Goal: Navigation & Orientation: Find specific page/section

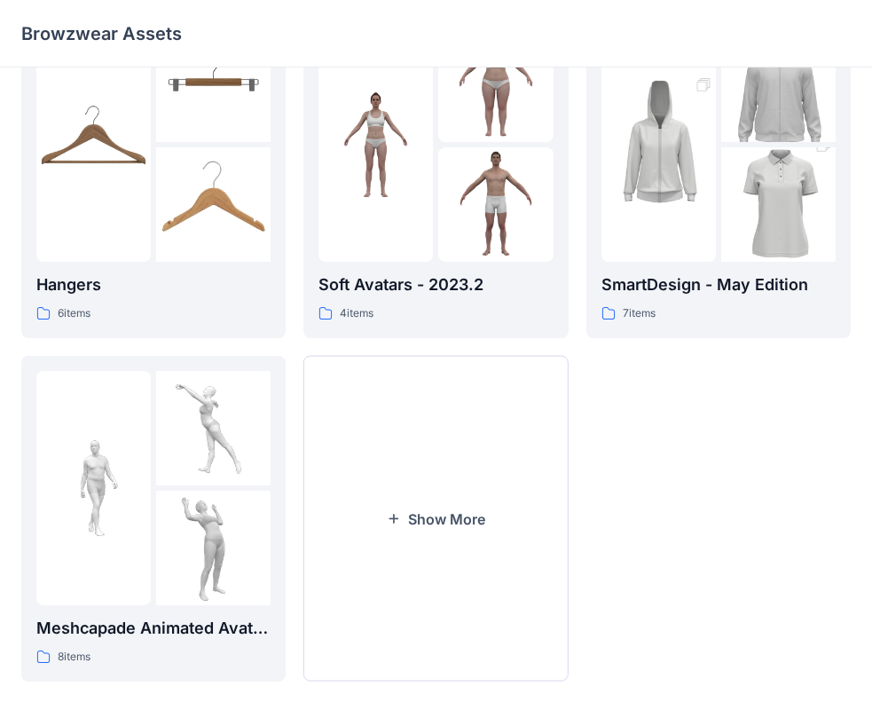
scroll to position [441, 0]
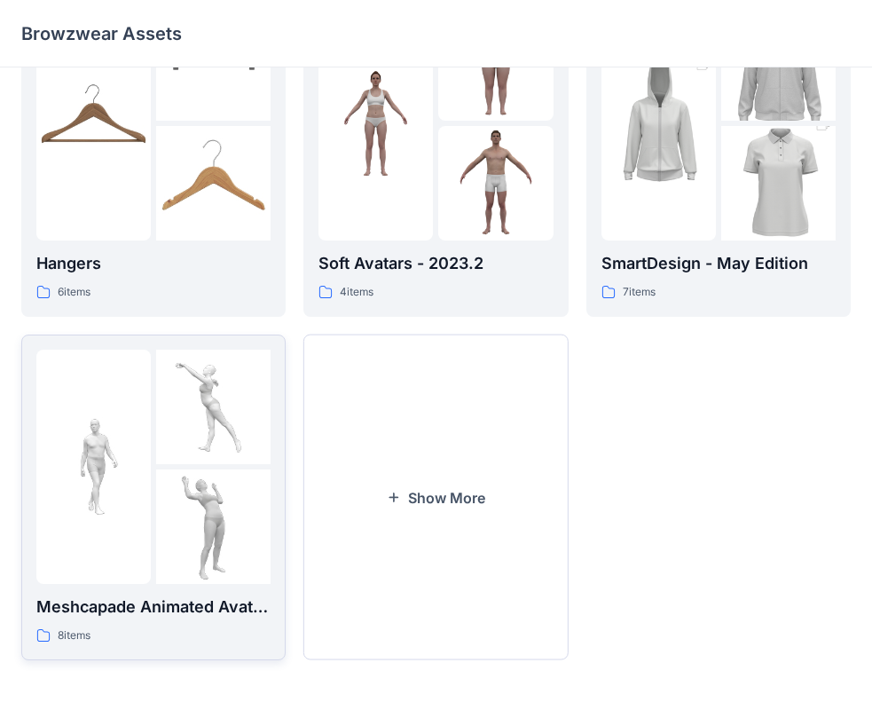
click at [158, 479] on img at bounding box center [213, 526] width 114 height 114
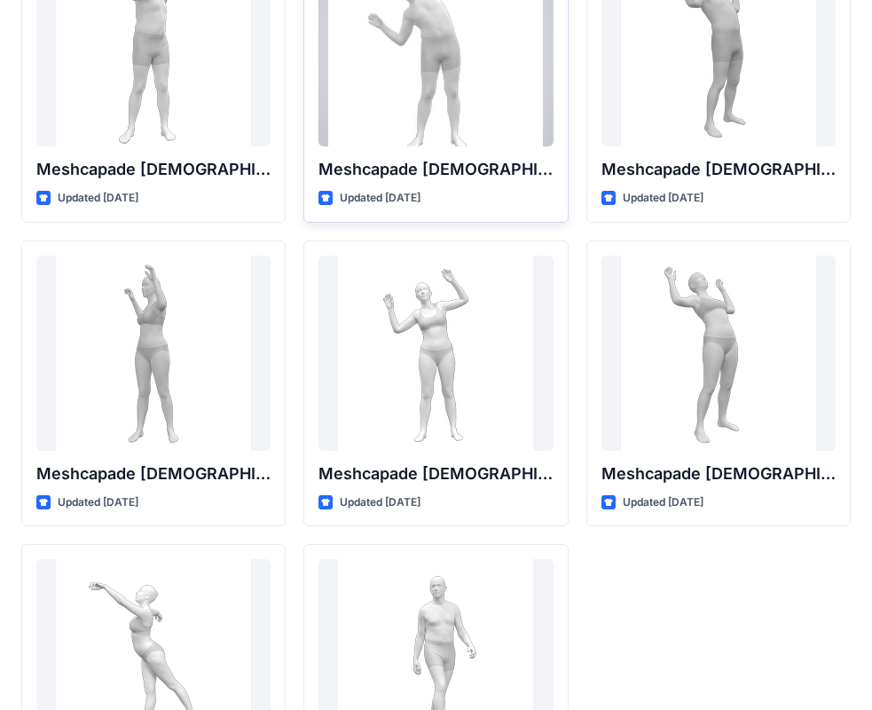
scroll to position [294, 0]
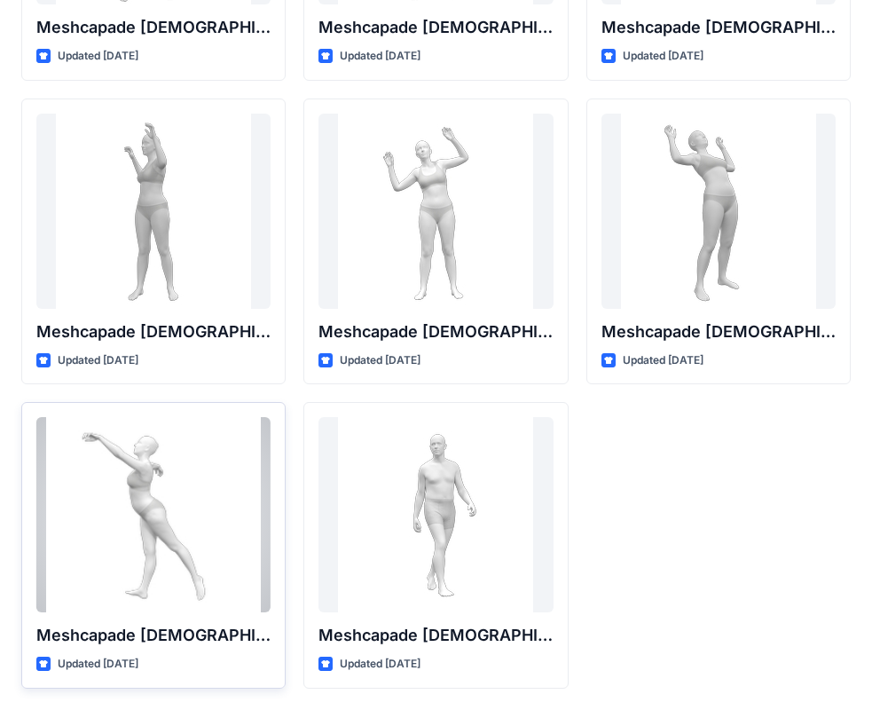
click at [193, 452] on div at bounding box center [153, 514] width 234 height 195
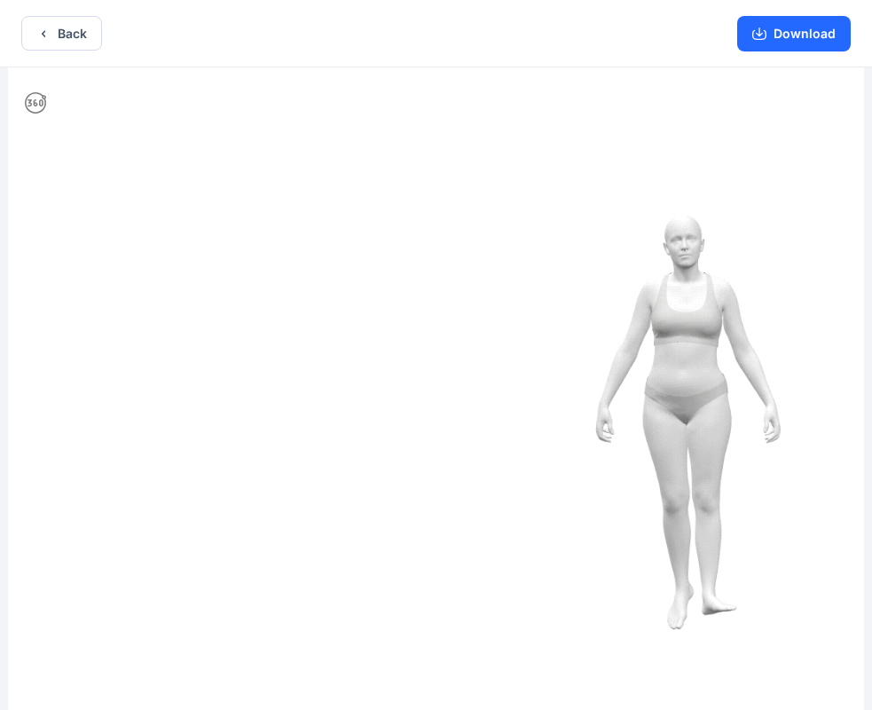
click at [615, 311] on img at bounding box center [436, 390] width 856 height 646
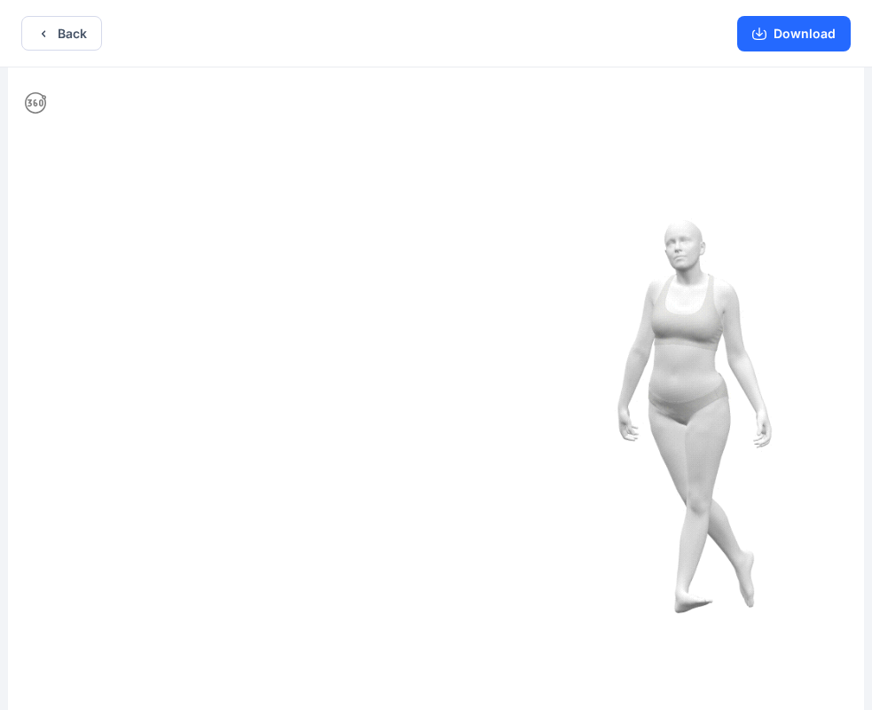
click at [624, 261] on img at bounding box center [436, 390] width 856 height 646
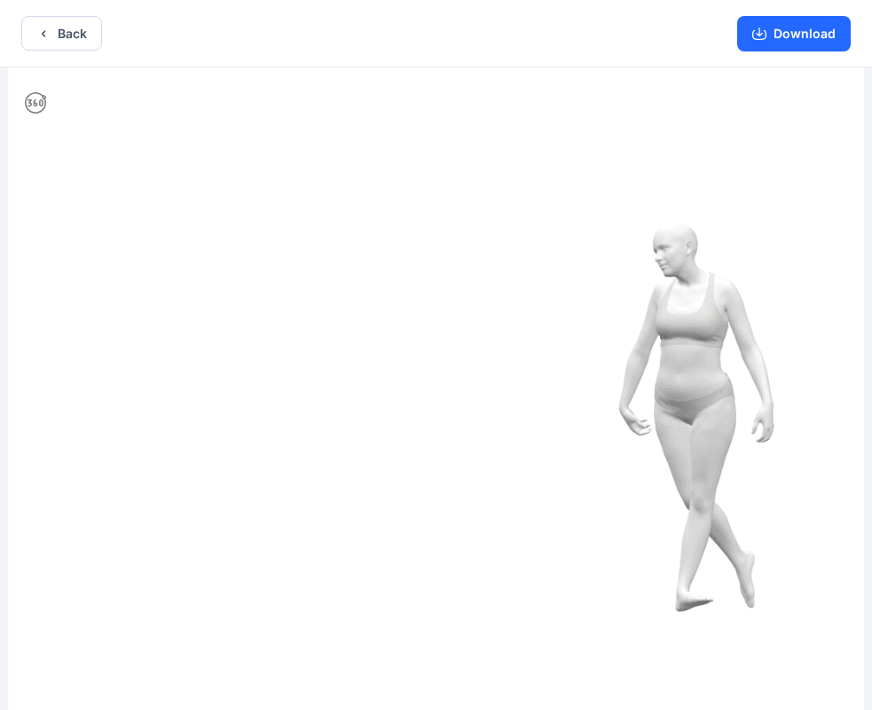
click at [500, 310] on img at bounding box center [436, 390] width 856 height 646
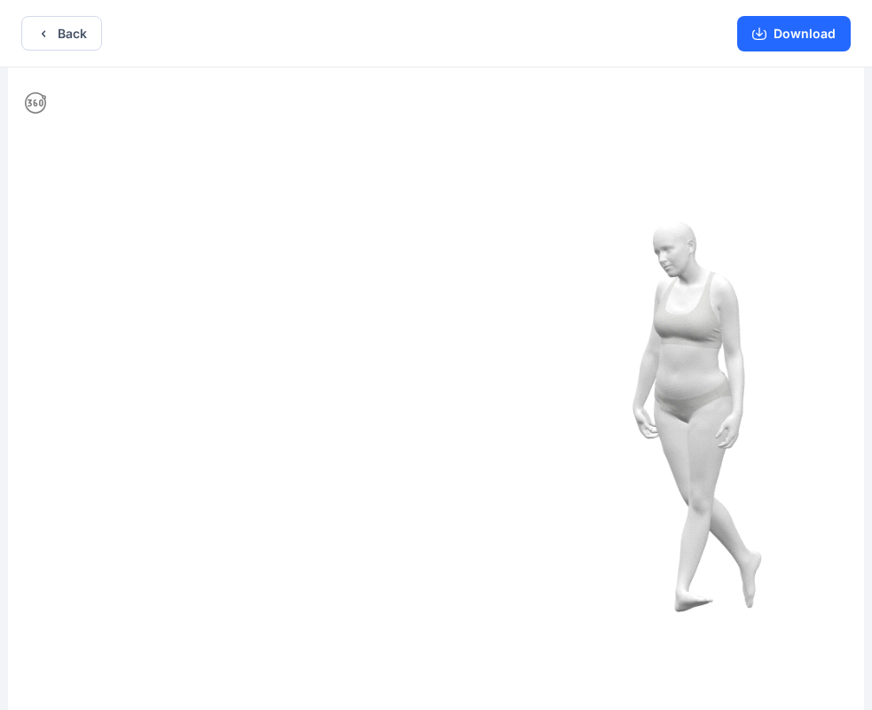
drag, startPoint x: 469, startPoint y: 435, endPoint x: 639, endPoint y: 442, distance: 170.4
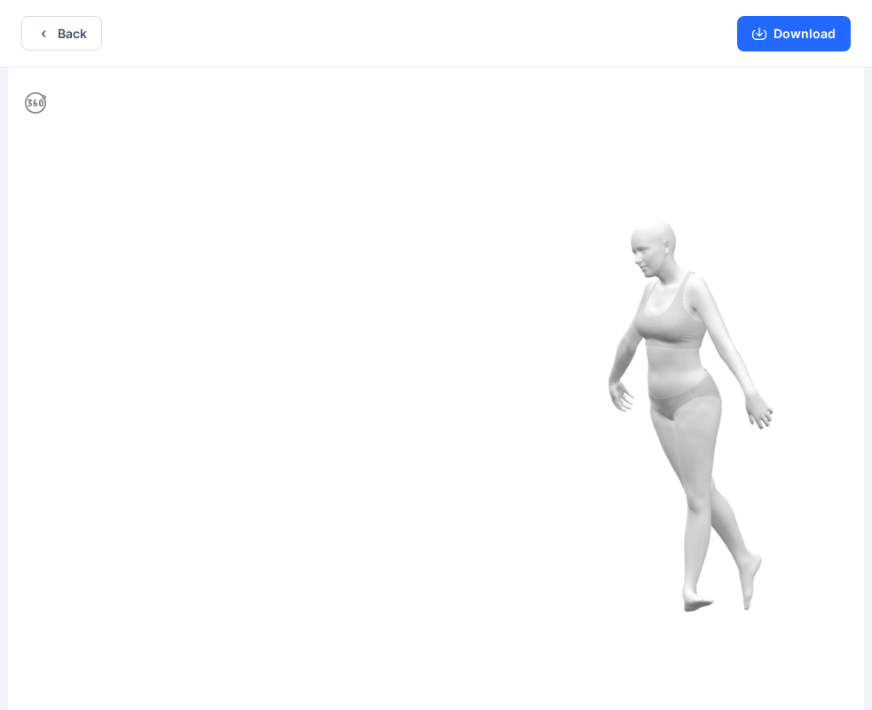
click at [635, 442] on img at bounding box center [436, 390] width 856 height 646
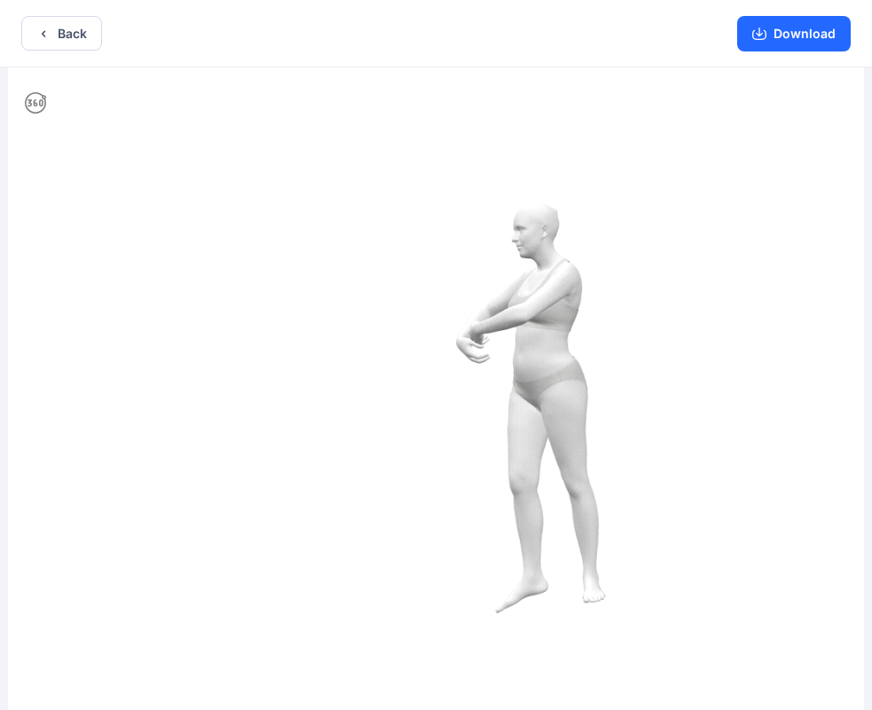
click at [42, 107] on icon at bounding box center [35, 102] width 21 height 21
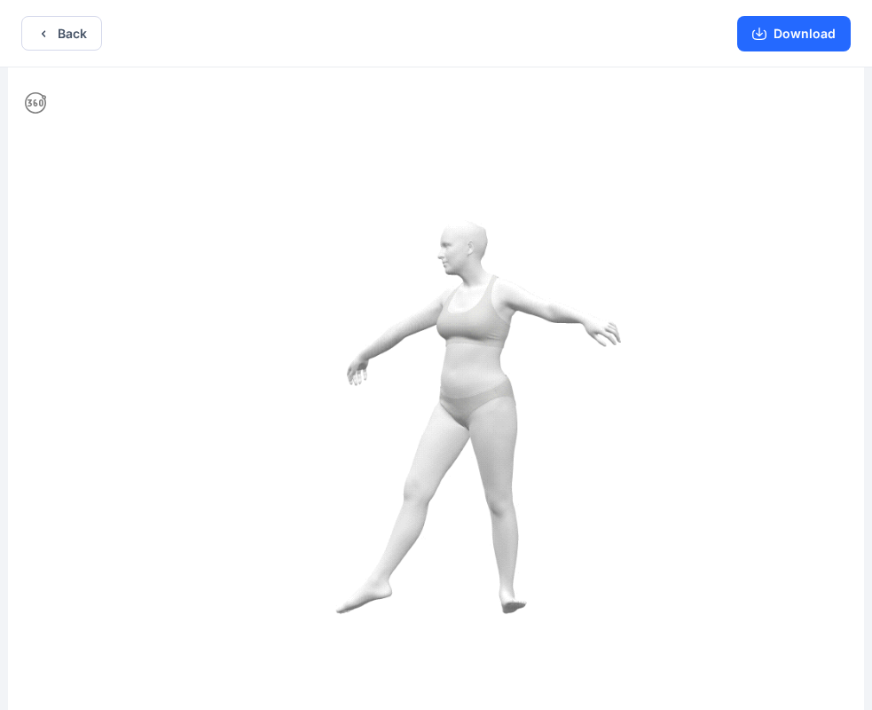
drag, startPoint x: 346, startPoint y: 374, endPoint x: 202, endPoint y: 438, distance: 157.2
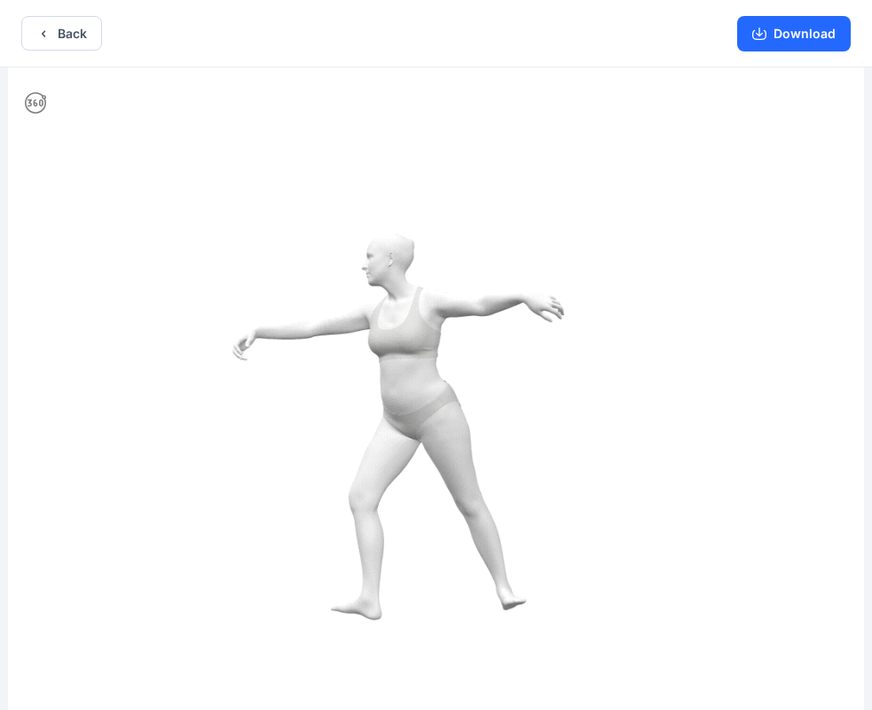
click at [161, 419] on img at bounding box center [436, 390] width 856 height 646
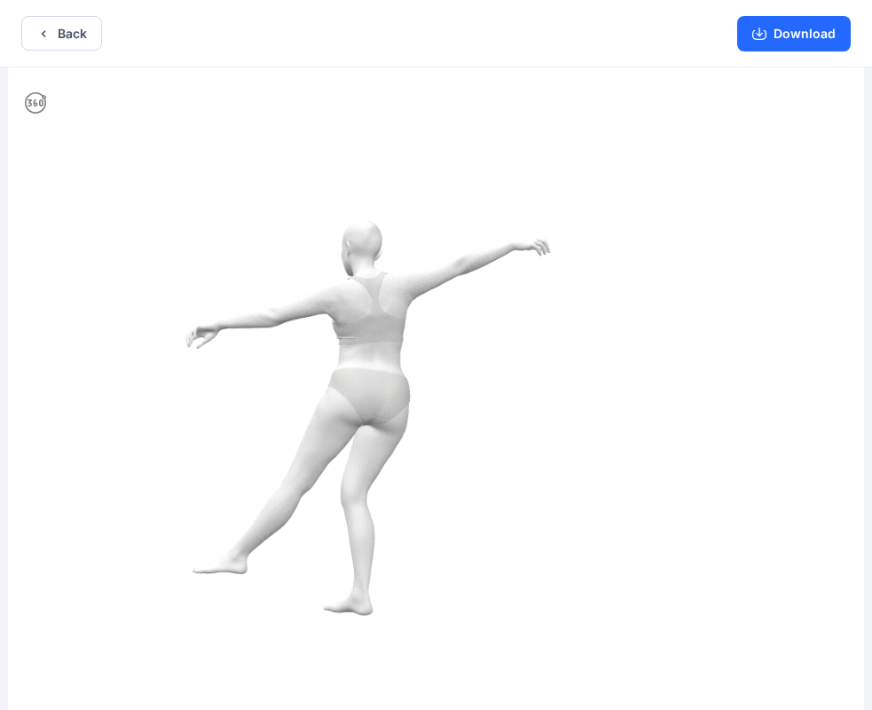
drag, startPoint x: 333, startPoint y: 457, endPoint x: 592, endPoint y: 450, distance: 260.0
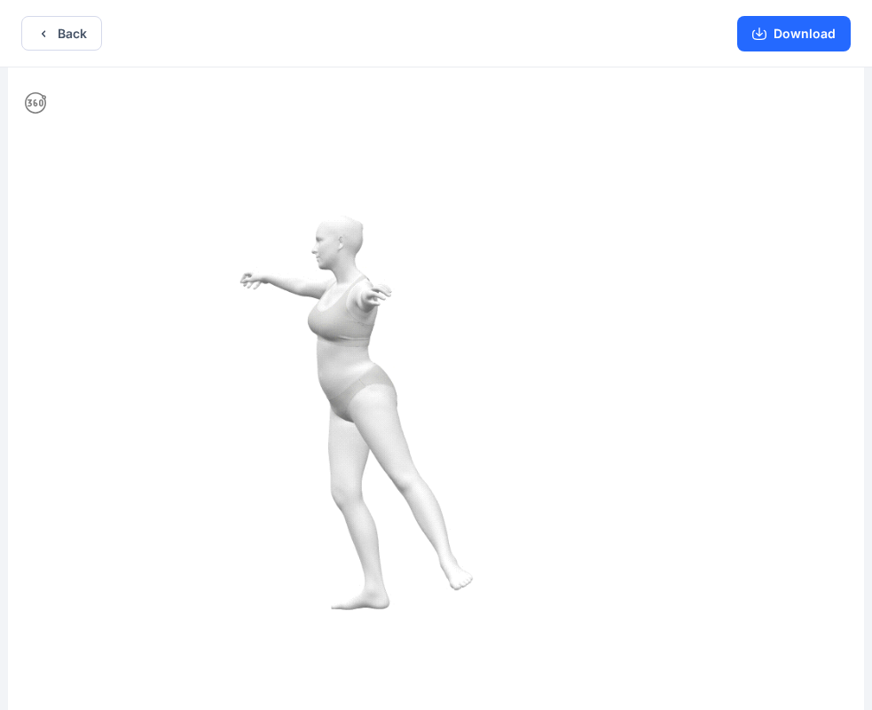
click at [576, 459] on img at bounding box center [436, 390] width 856 height 646
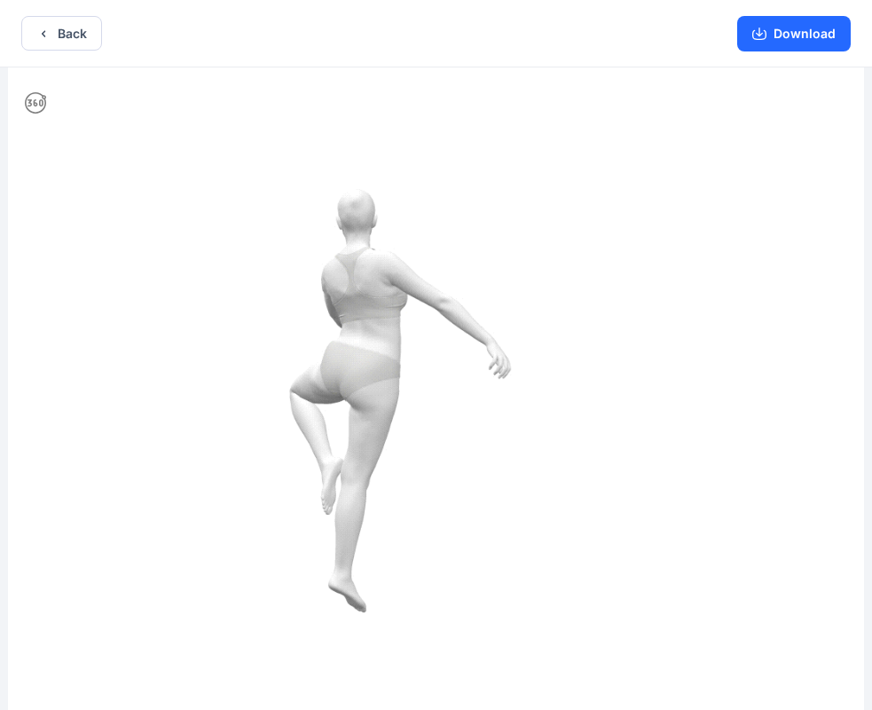
drag, startPoint x: 582, startPoint y: 449, endPoint x: 505, endPoint y: 461, distance: 78.2
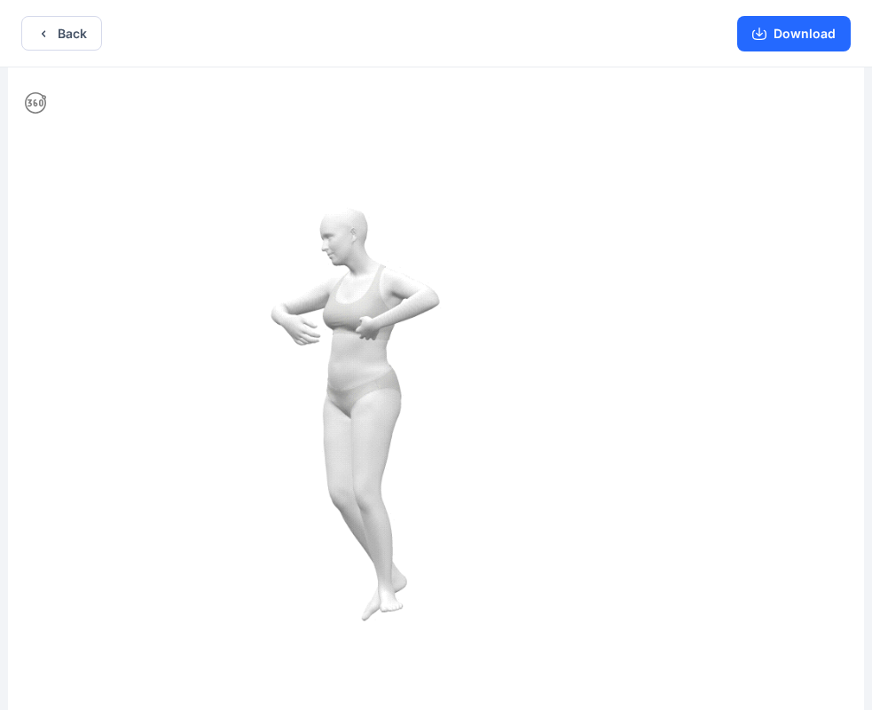
click at [522, 464] on img at bounding box center [436, 390] width 856 height 646
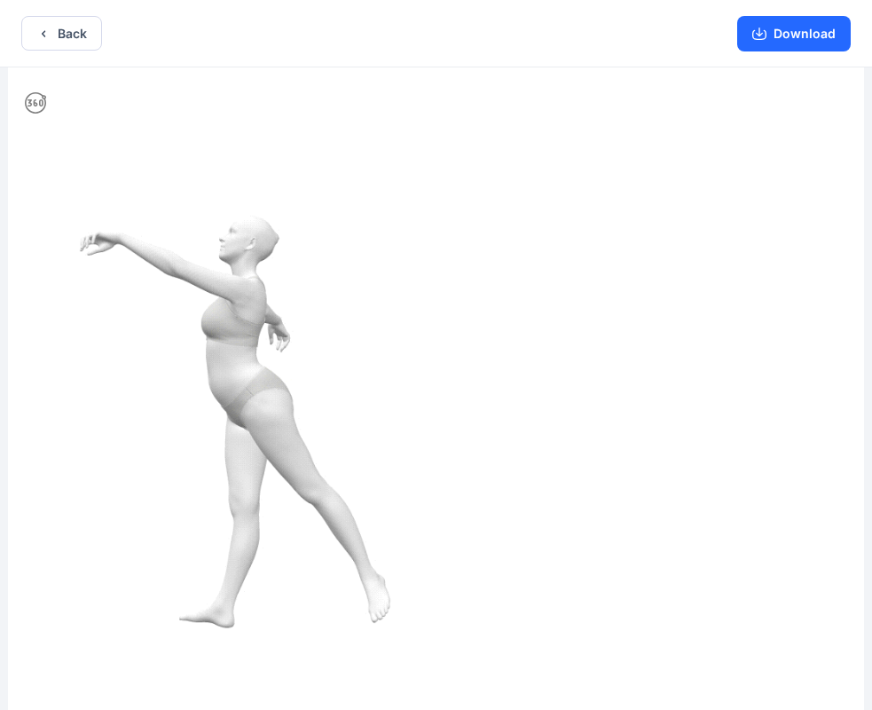
click at [321, 556] on img at bounding box center [436, 390] width 856 height 646
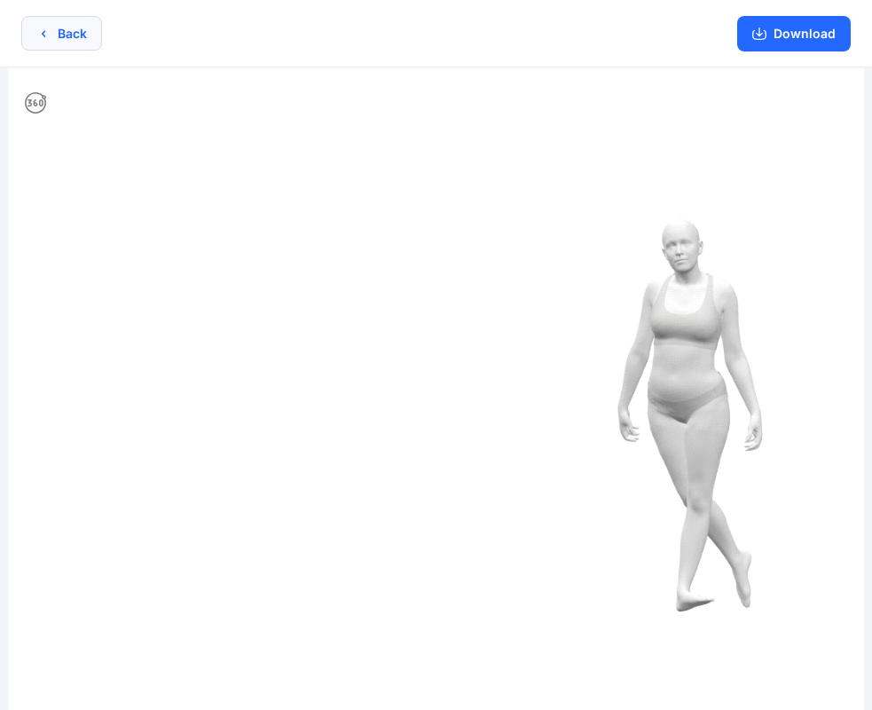
click at [60, 33] on button "Back" at bounding box center [61, 33] width 81 height 35
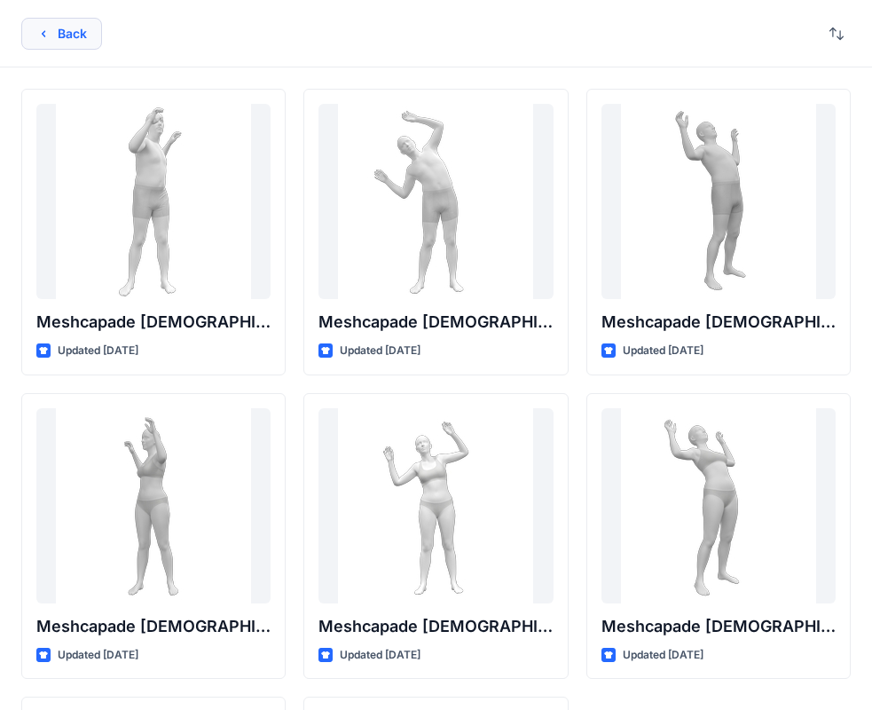
click at [81, 42] on button "Back" at bounding box center [61, 34] width 81 height 32
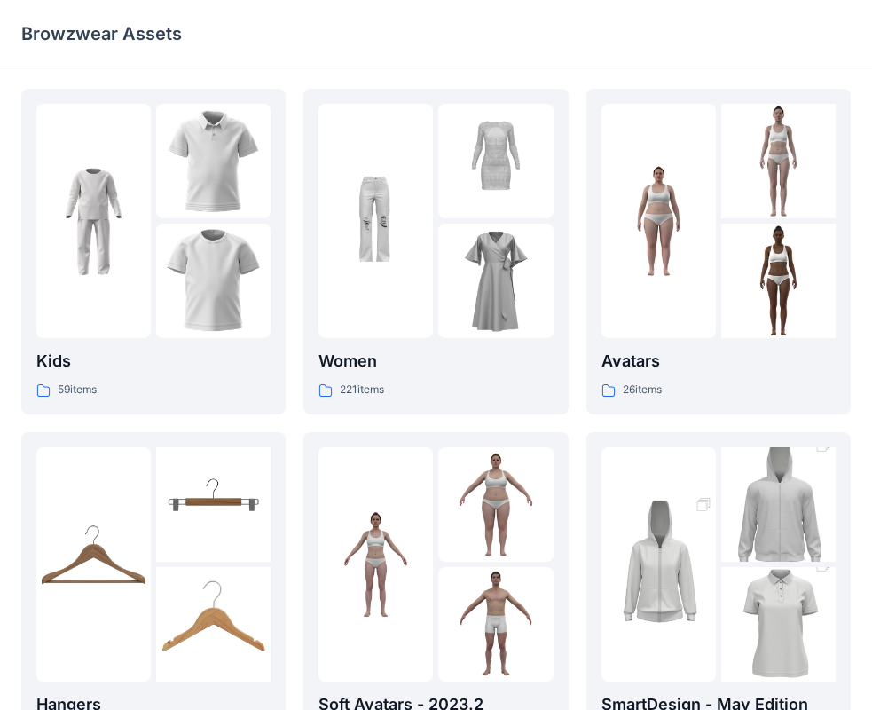
click at [196, 568] on img at bounding box center [213, 624] width 114 height 114
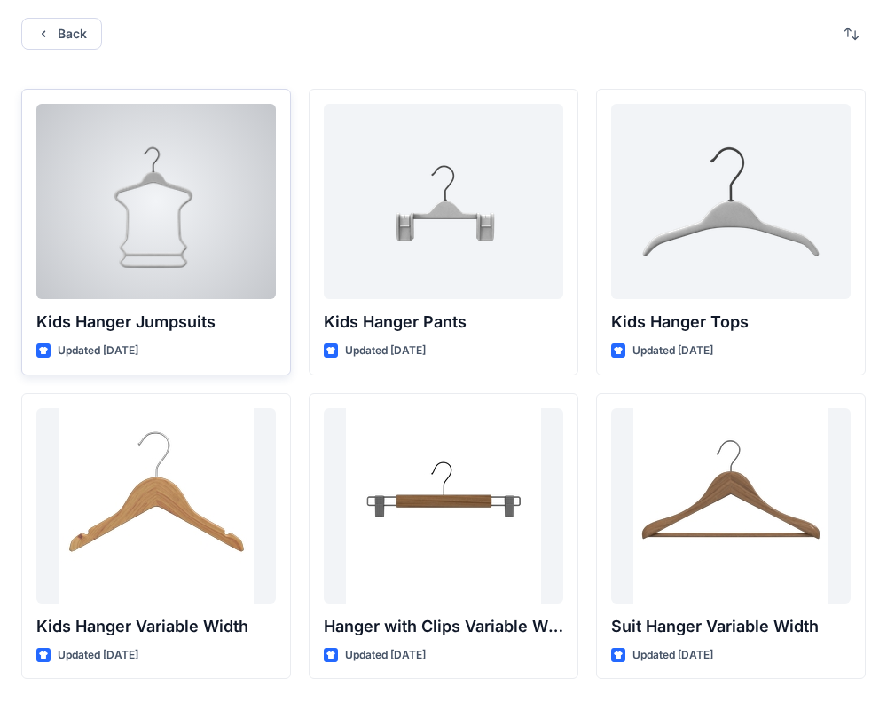
click at [220, 200] on div at bounding box center [155, 201] width 239 height 195
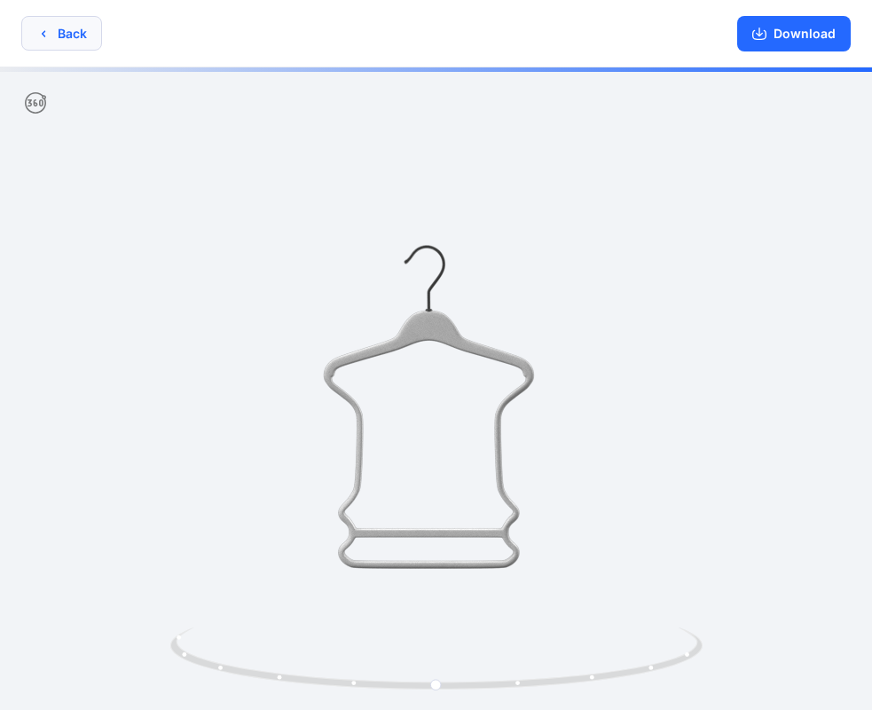
click at [79, 48] on button "Back" at bounding box center [61, 33] width 81 height 35
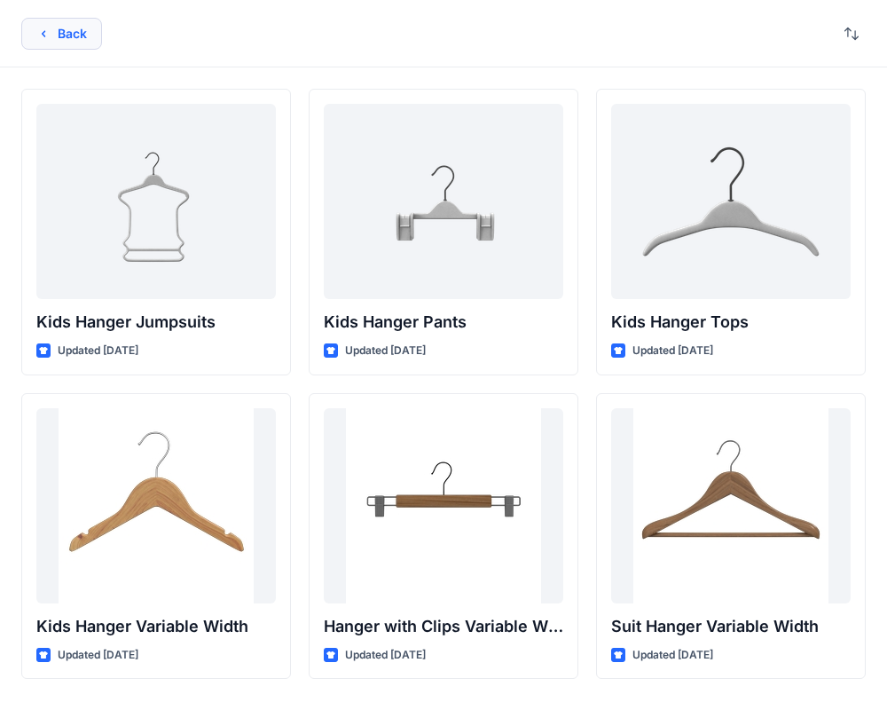
click at [65, 35] on button "Back" at bounding box center [61, 34] width 81 height 32
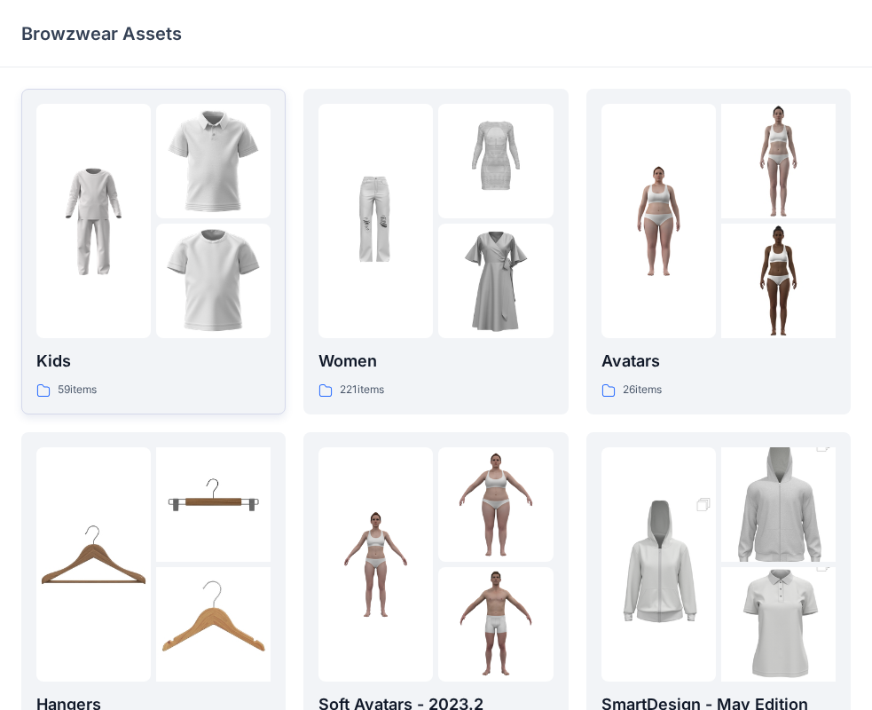
click at [185, 313] on img at bounding box center [213, 280] width 114 height 114
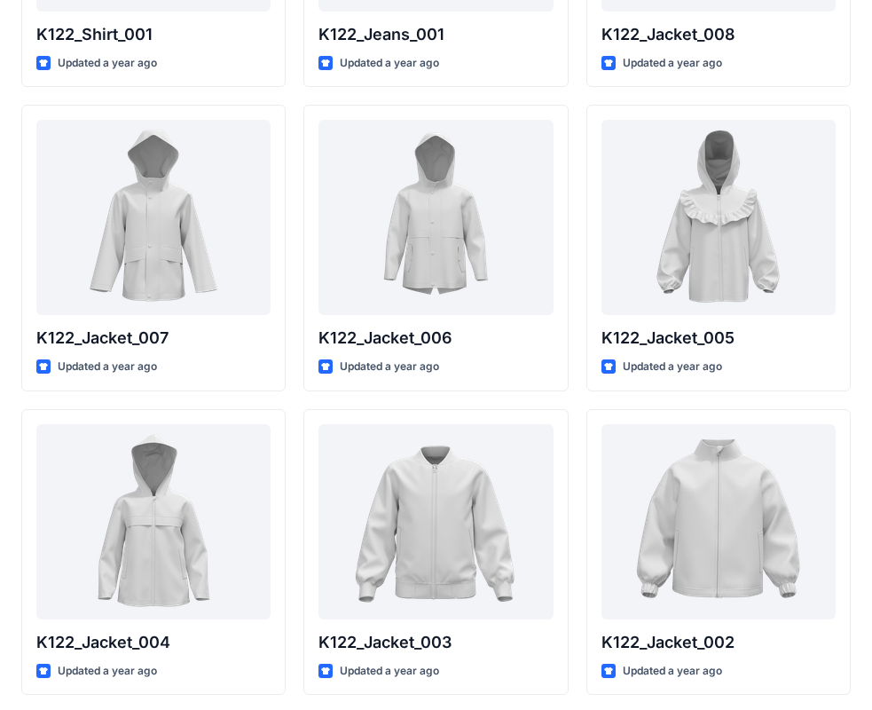
scroll to position [662, 0]
